Goal: Complete application form

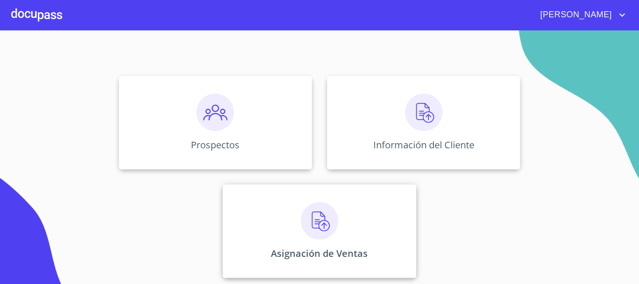
scroll to position [78, 0]
click at [314, 236] on img at bounding box center [319, 219] width 37 height 37
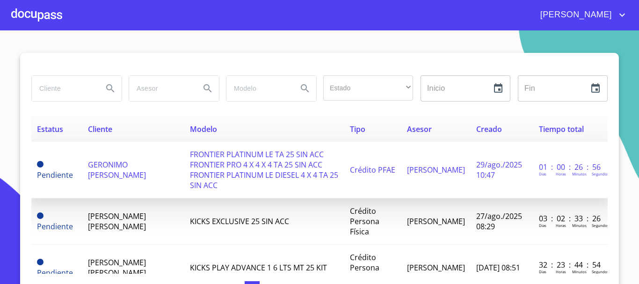
click at [264, 161] on span "FRONTIER PLATINUM LE TA 25 SIN ACC FRONTIER PRO 4 X 4 X 4 TA 25 SIN ACC FRONTIE…" at bounding box center [264, 169] width 148 height 41
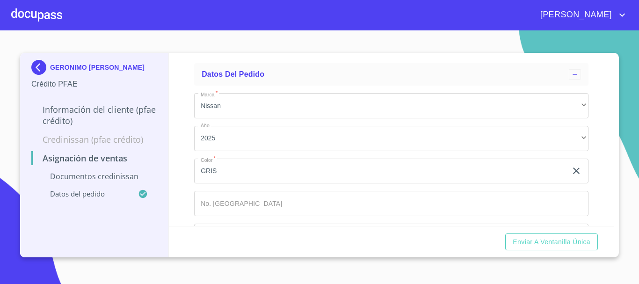
scroll to position [251, 0]
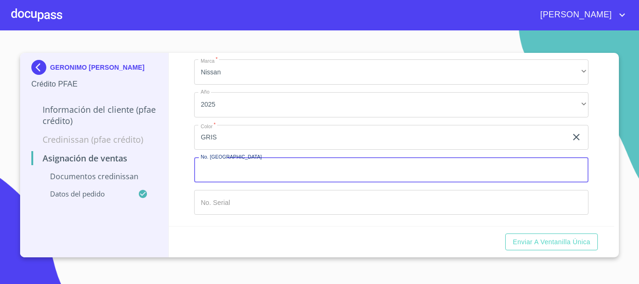
click at [450, 175] on input "Marca   *" at bounding box center [391, 169] width 395 height 25
type input "149032"
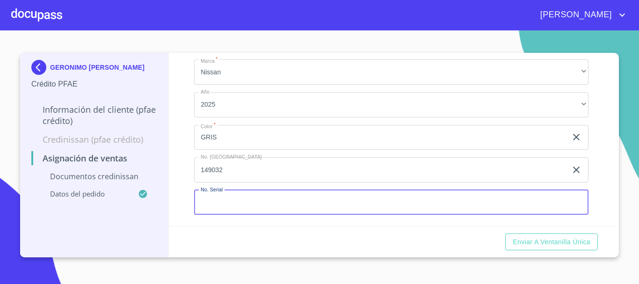
click at [435, 210] on input "Marca   *" at bounding box center [391, 202] width 395 height 25
type input "[US_VEHICLE_IDENTIFICATION_NUMBER]"
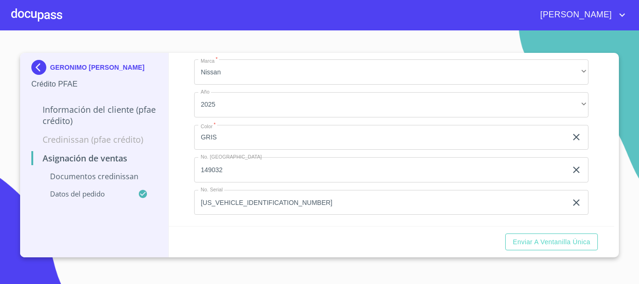
click at [422, 222] on div "Marca   * Nissan ​ Año 2025 ​ Color   * GRIS ​ No. Pedido 149032 ​ No. Serial […" at bounding box center [391, 137] width 395 height 170
click at [546, 239] on span "Enviar a Ventanilla única" at bounding box center [552, 242] width 78 height 12
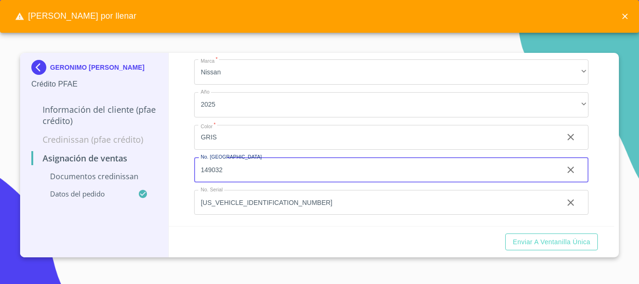
click at [404, 157] on input "149032" at bounding box center [375, 169] width 362 height 25
